Goal: Task Accomplishment & Management: Manage account settings

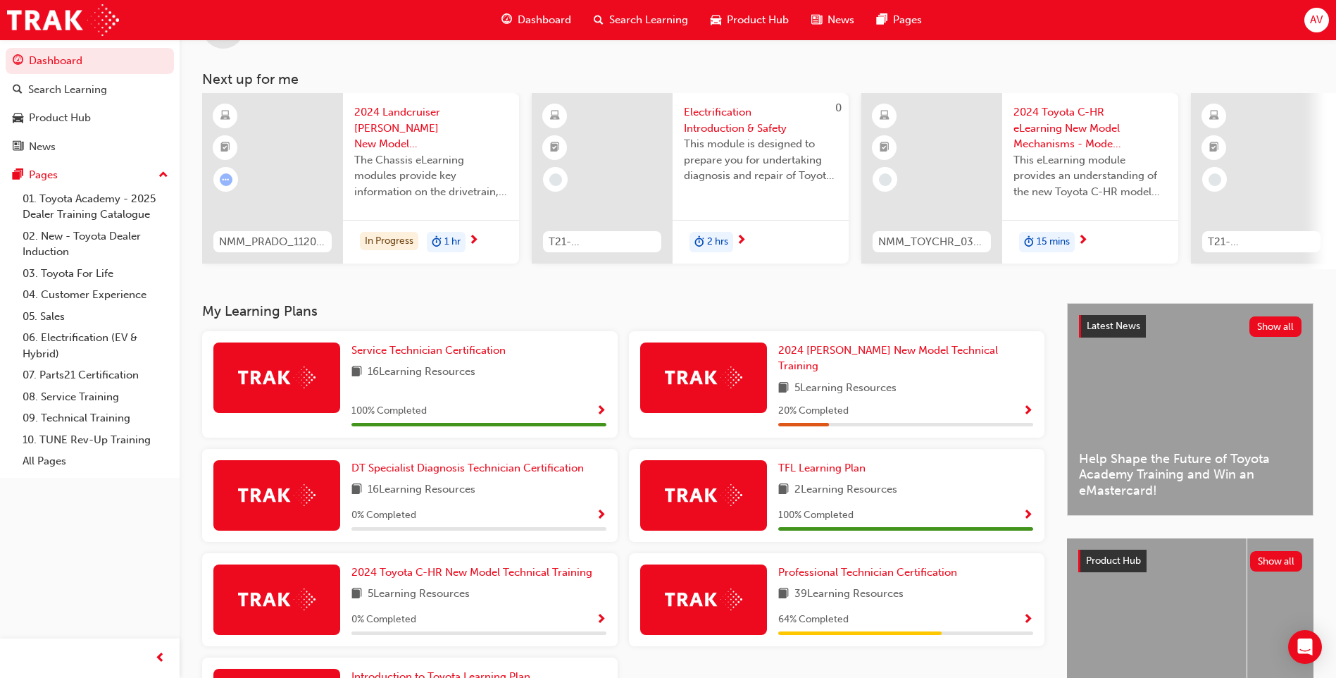
scroll to position [189, 0]
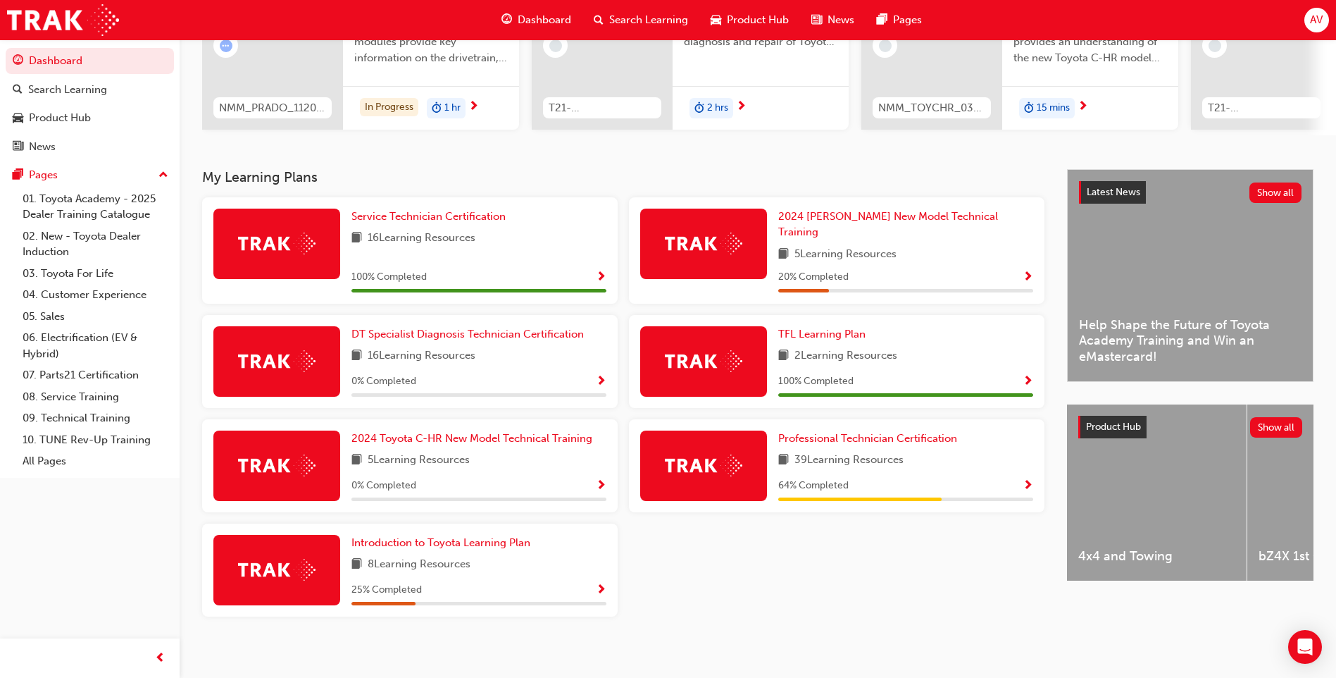
click at [1319, 17] on span "AV" at bounding box center [1316, 20] width 13 height 16
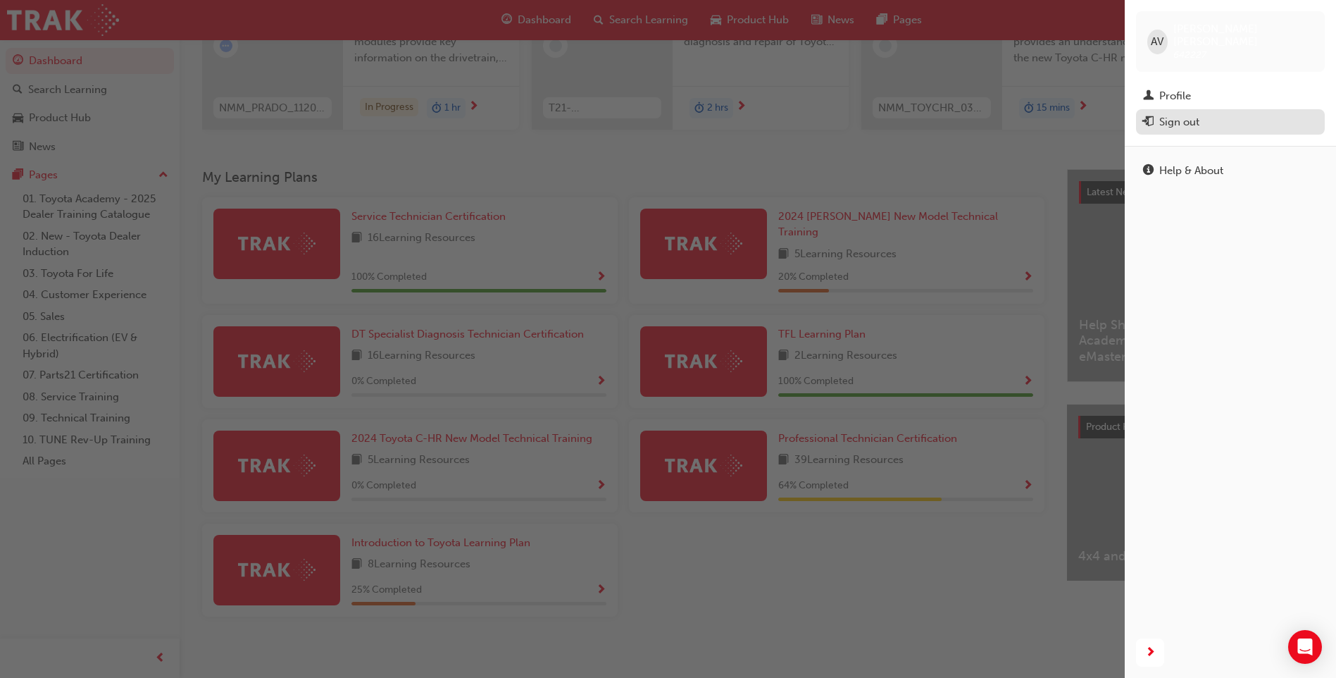
click at [1240, 113] on div "Sign out" at bounding box center [1230, 122] width 175 height 18
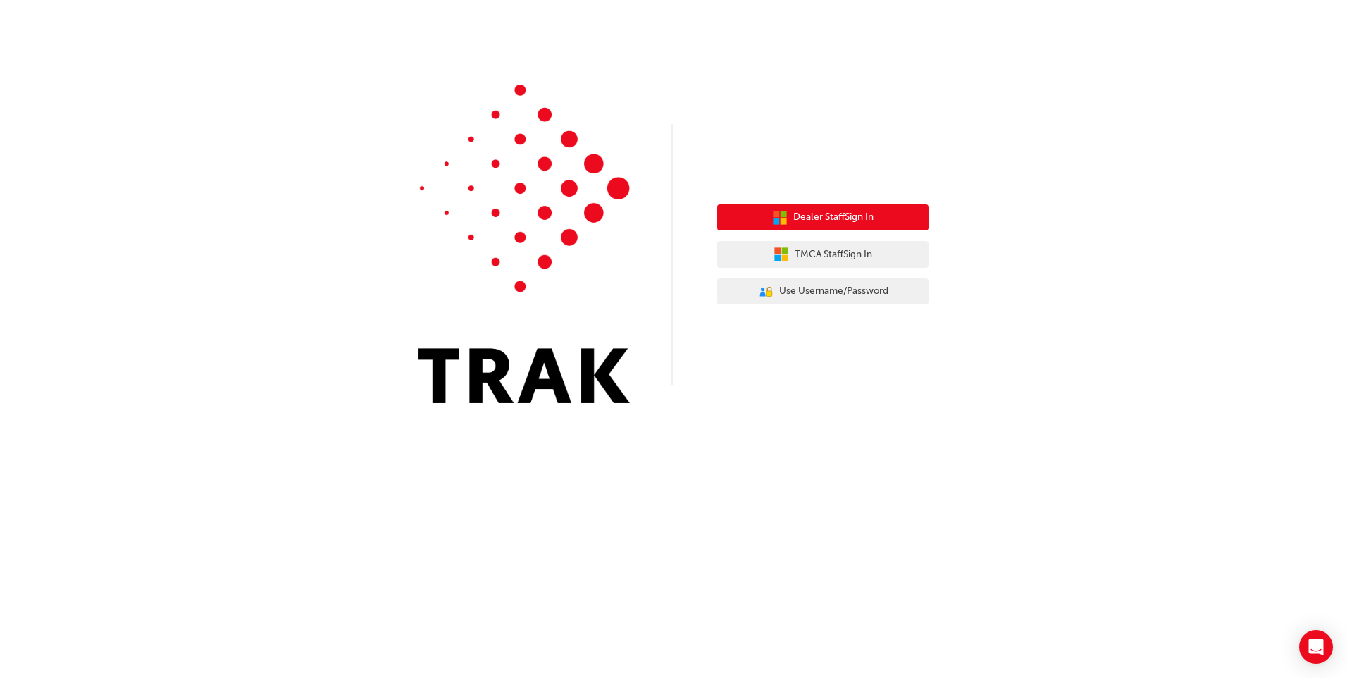
click at [811, 216] on span "Dealer Staff Sign In" at bounding box center [833, 217] width 80 height 16
